Goal: Transaction & Acquisition: Purchase product/service

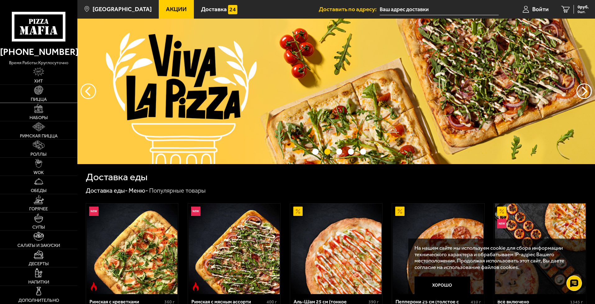
click at [39, 95] on img at bounding box center [38, 90] width 9 height 9
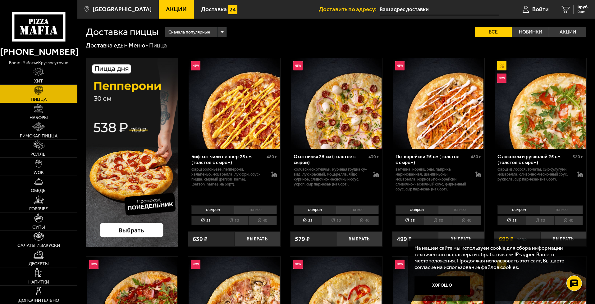
click at [271, 210] on li "тонкое" at bounding box center [255, 210] width 43 height 9
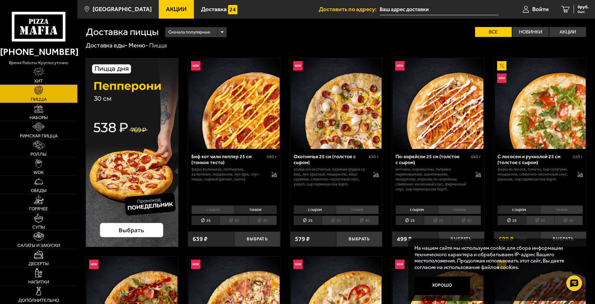
click at [343, 211] on li "тонкое" at bounding box center [357, 210] width 43 height 9
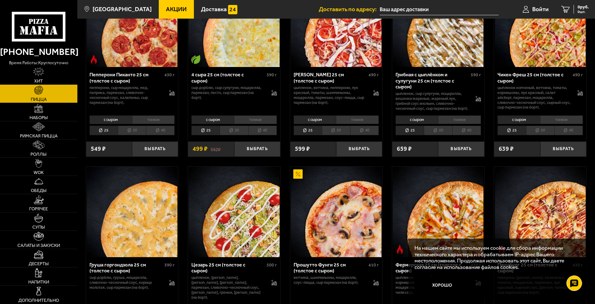
scroll to position [484, 0]
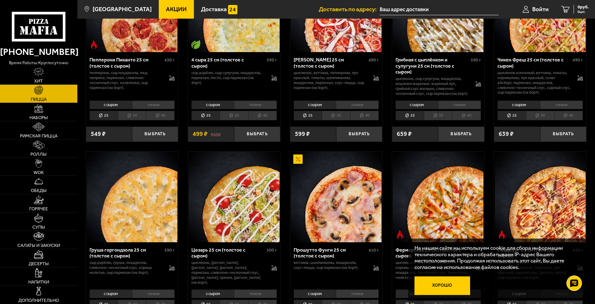
click at [455, 286] on button "Хорошо" at bounding box center [442, 286] width 56 height 19
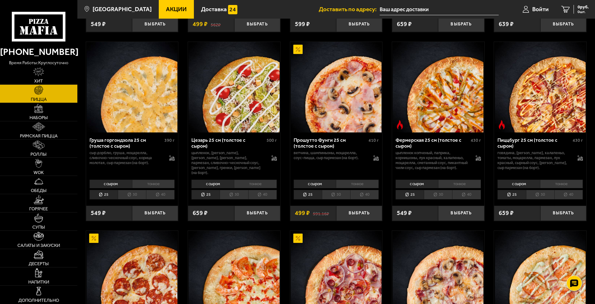
scroll to position [596, 0]
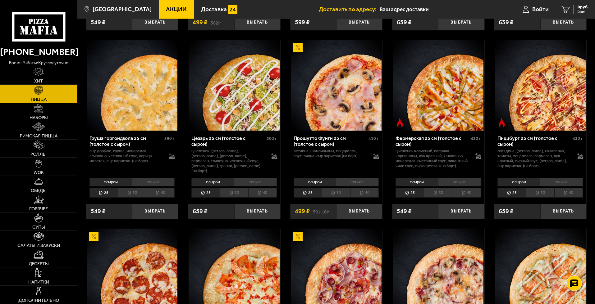
click at [354, 186] on li "тонкое" at bounding box center [357, 182] width 43 height 9
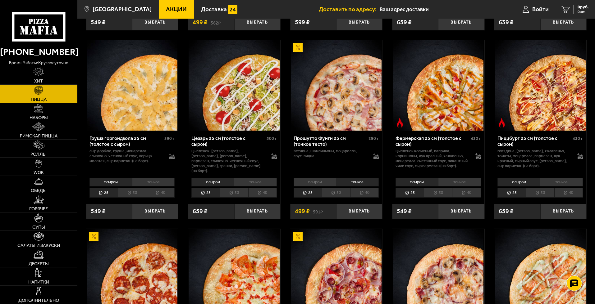
click at [343, 198] on li "30" at bounding box center [336, 193] width 28 height 10
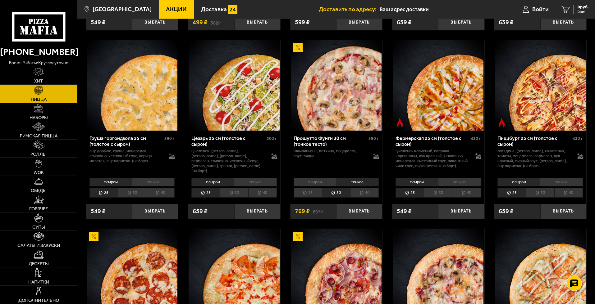
click at [359, 198] on li "40" at bounding box center [364, 193] width 29 height 10
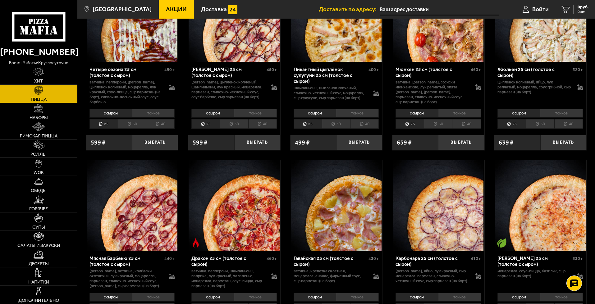
scroll to position [1192, 0]
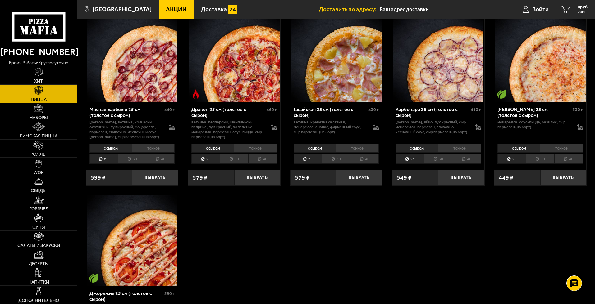
click at [471, 152] on li "тонкое" at bounding box center [459, 148] width 43 height 9
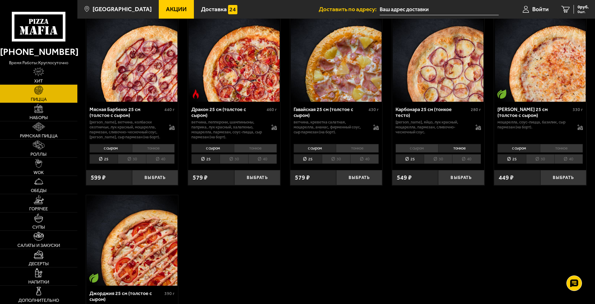
click at [465, 161] on li "40" at bounding box center [466, 159] width 29 height 10
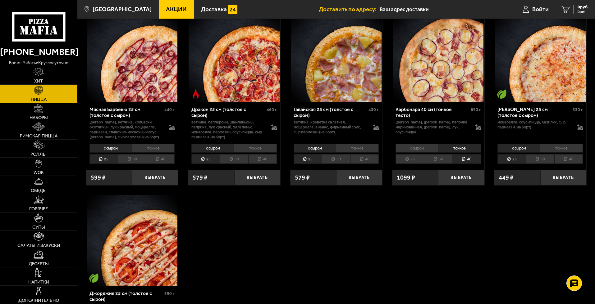
click at [572, 150] on li "тонкое" at bounding box center [561, 148] width 43 height 9
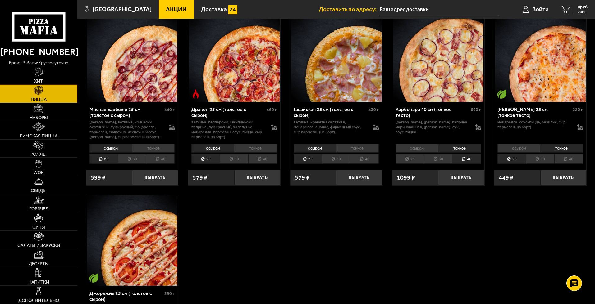
click at [565, 163] on li "40" at bounding box center [568, 159] width 29 height 10
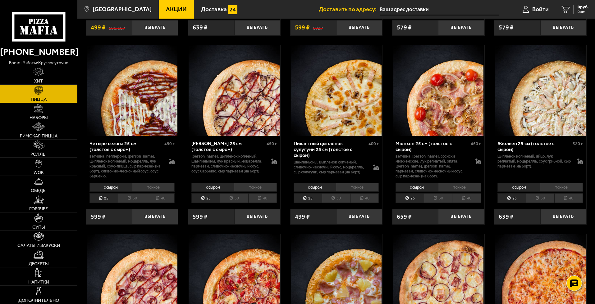
scroll to position [969, 0]
click at [369, 192] on li "тонкое" at bounding box center [357, 187] width 43 height 9
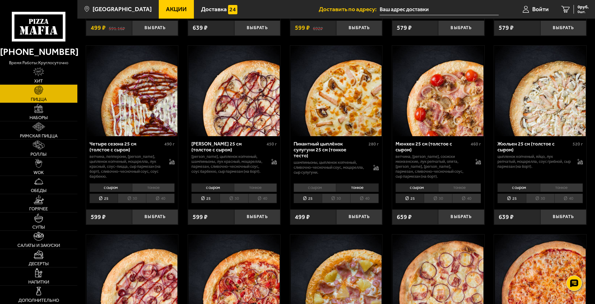
click at [362, 203] on li "40" at bounding box center [364, 199] width 29 height 10
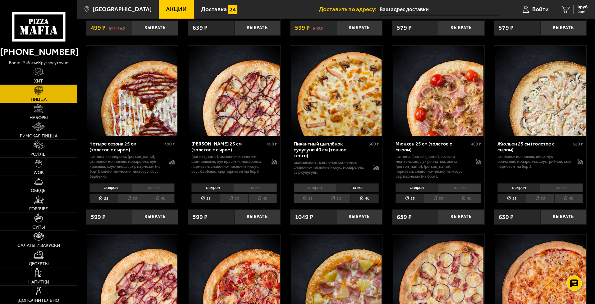
click at [469, 189] on li "тонкое" at bounding box center [459, 187] width 43 height 9
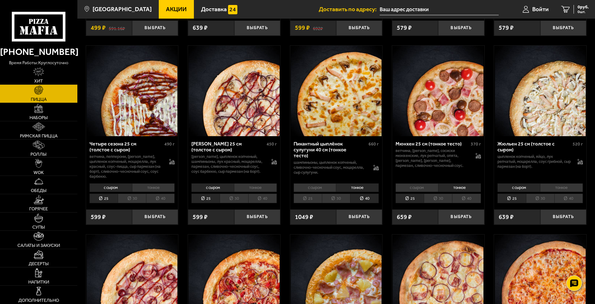
click at [462, 203] on li "40" at bounding box center [466, 199] width 29 height 10
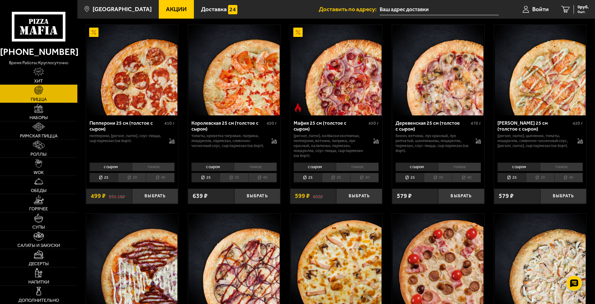
scroll to position [745, 0]
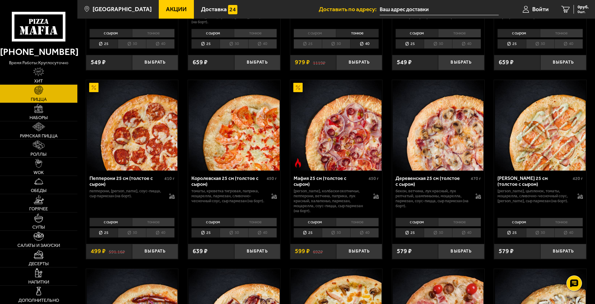
click at [454, 224] on li "тонкое" at bounding box center [459, 222] width 43 height 9
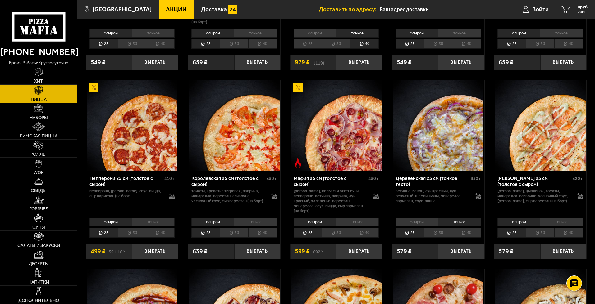
click at [456, 234] on li "40" at bounding box center [466, 233] width 29 height 10
